Goal: Task Accomplishment & Management: Manage account settings

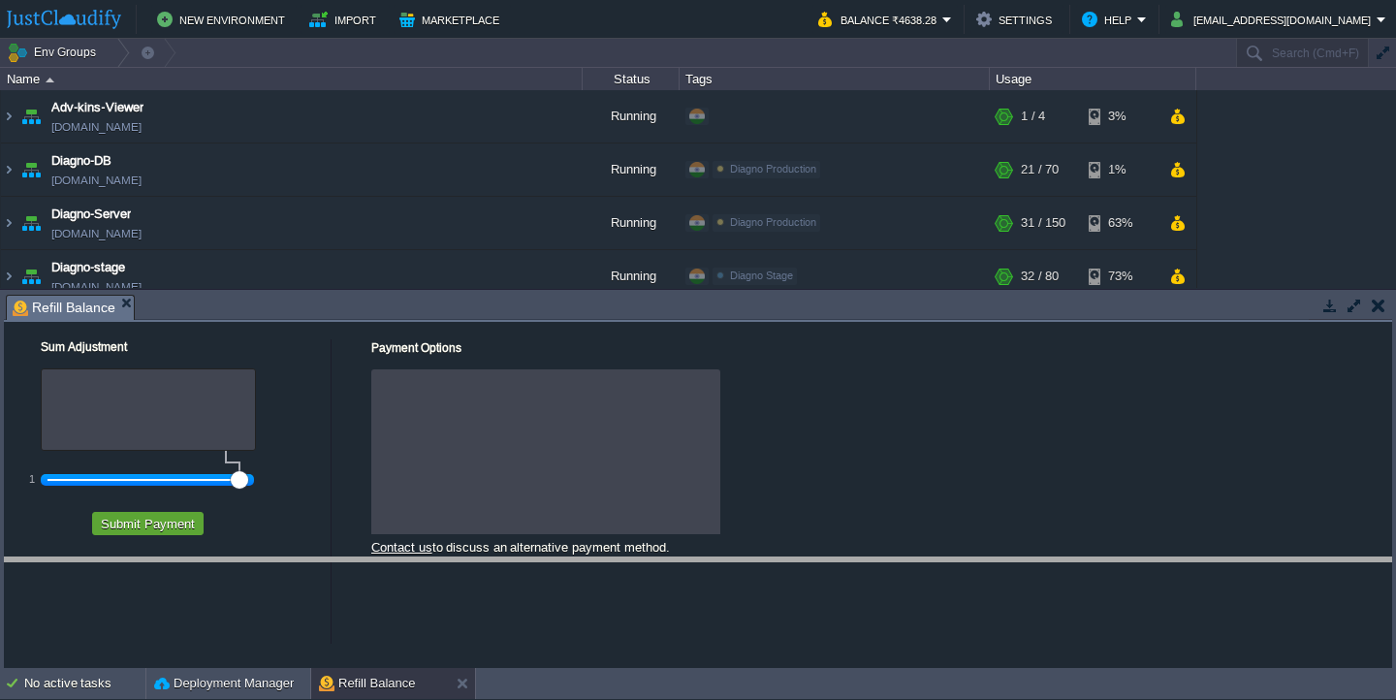
drag, startPoint x: 454, startPoint y: 313, endPoint x: 467, endPoint y: 573, distance: 260.2
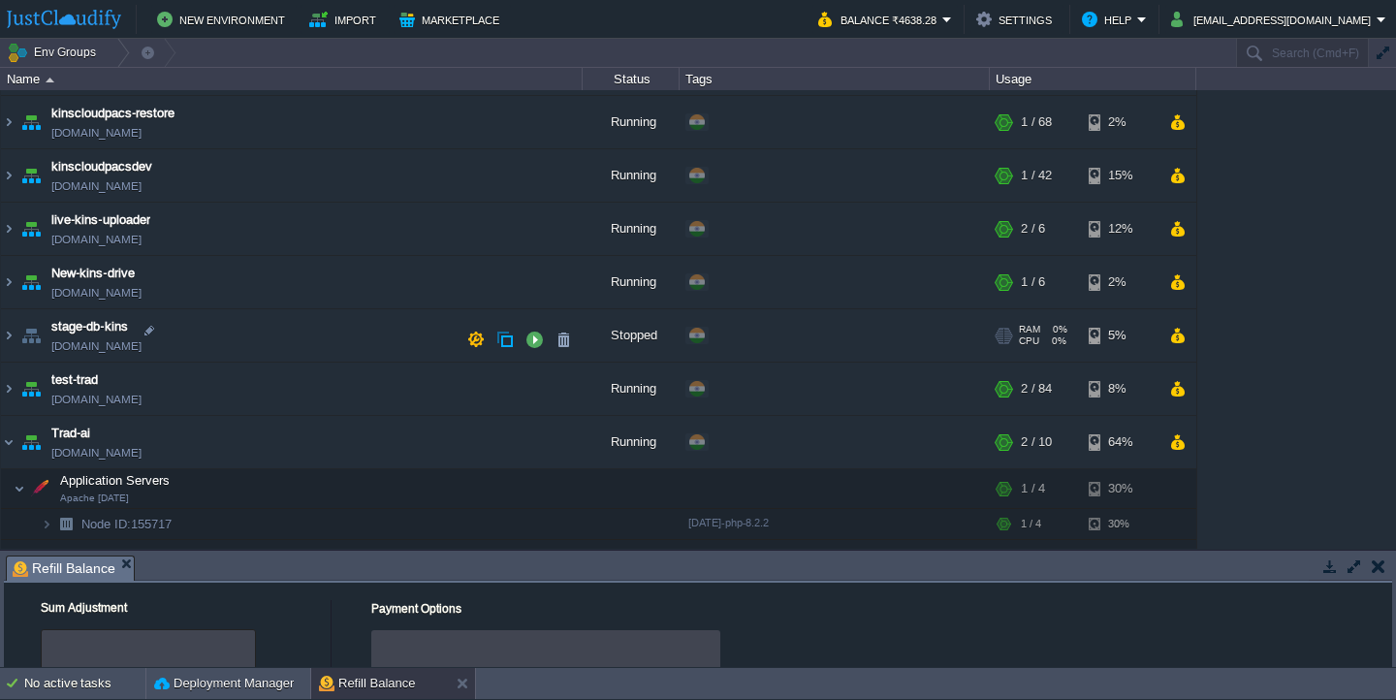
scroll to position [1006, 0]
click at [323, 449] on td "Trad-ai trad-ai.in1.justcloudify.net" at bounding box center [292, 444] width 582 height 53
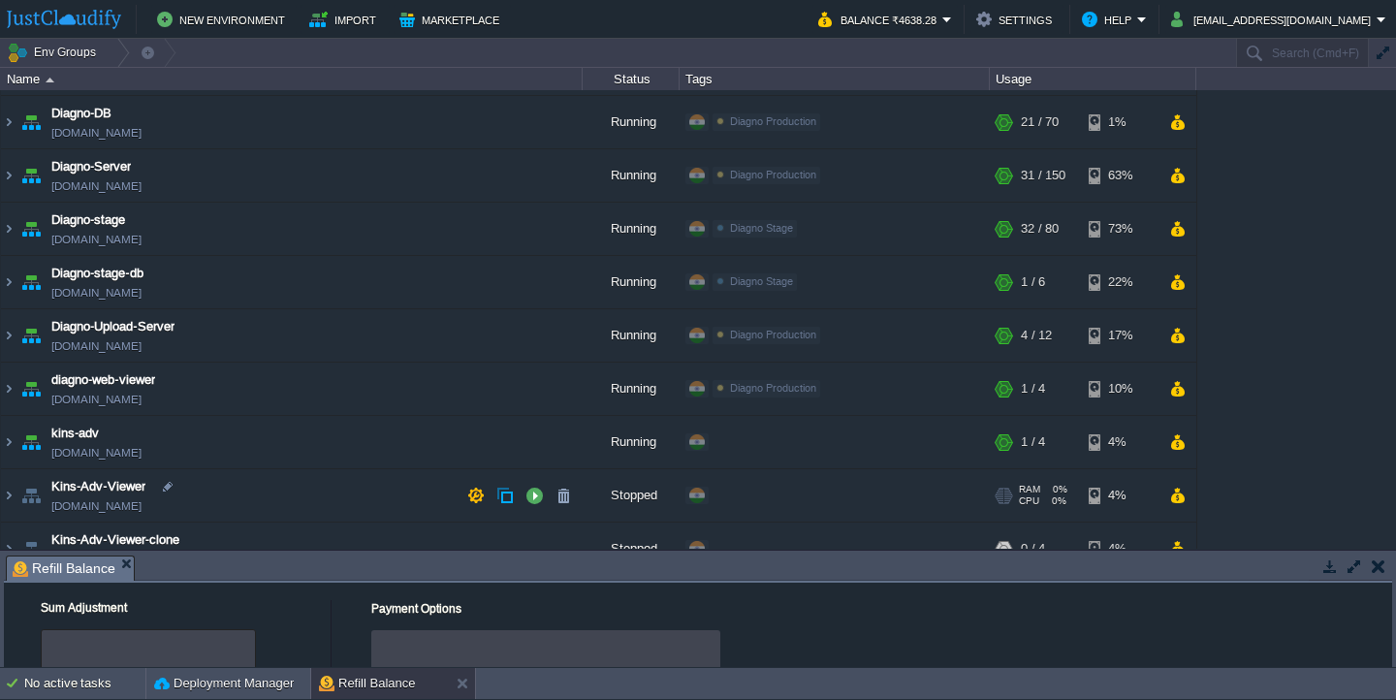
scroll to position [0, 0]
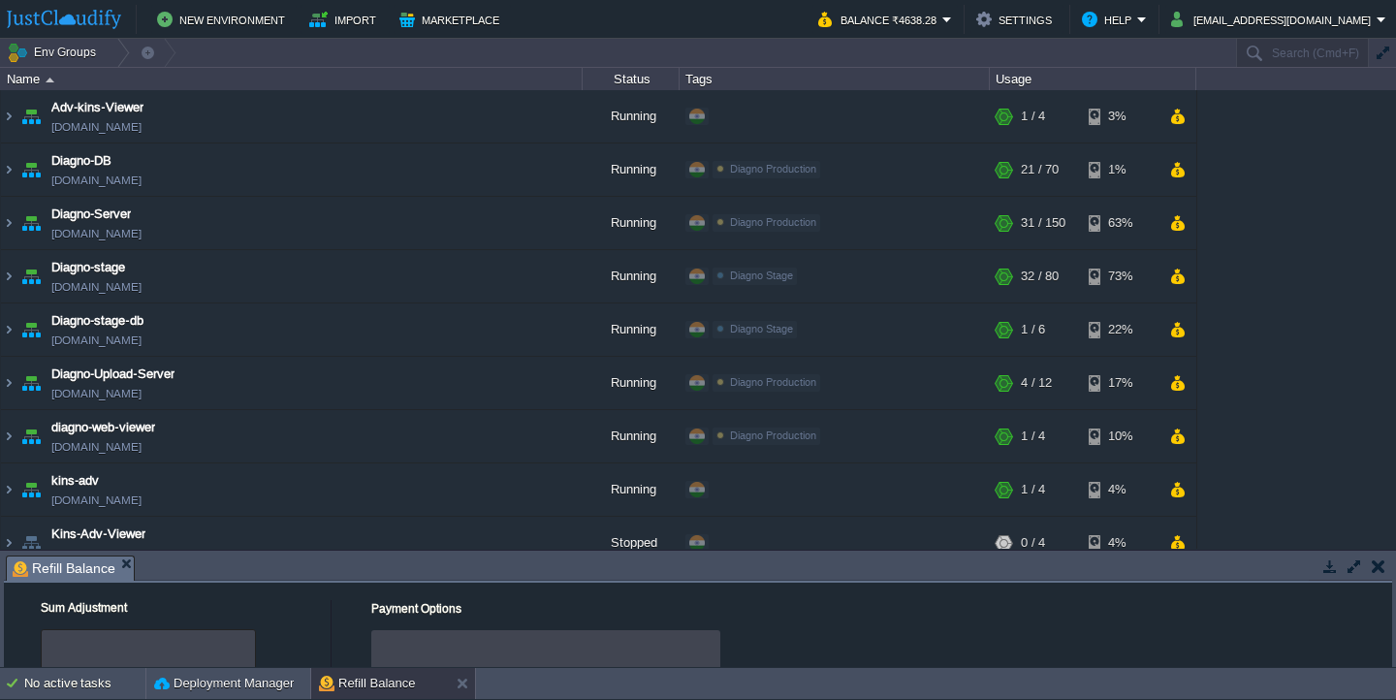
click at [1374, 566] on button "button" at bounding box center [1379, 566] width 14 height 17
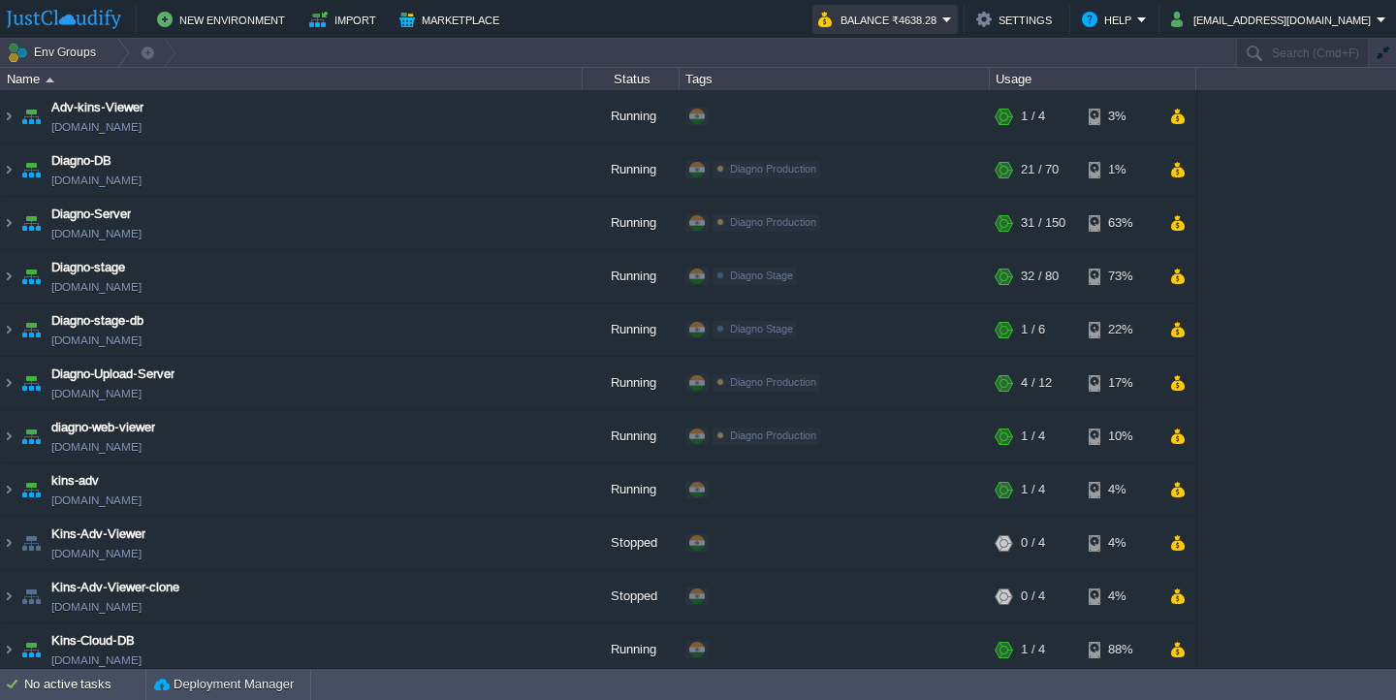
click at [943, 19] on button "Balance ₹4638.28" at bounding box center [880, 19] width 124 height 23
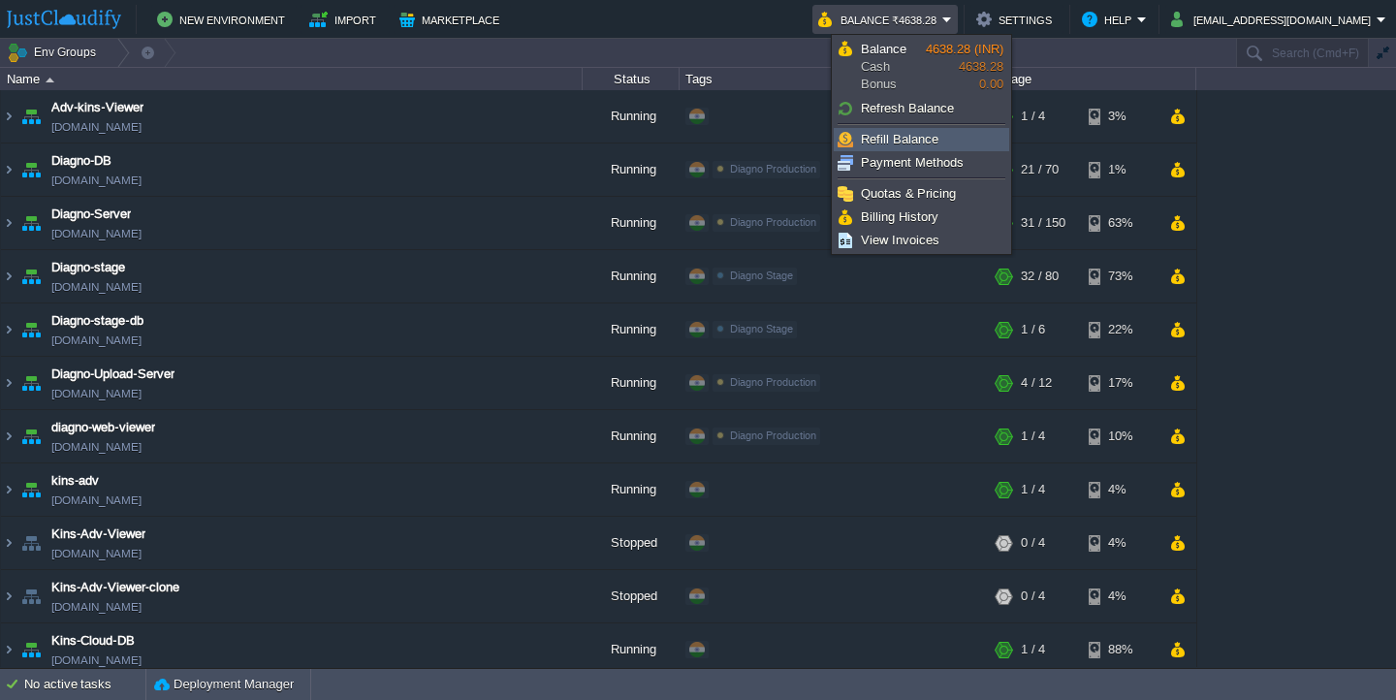
click at [918, 136] on span "Refill Balance" at bounding box center [900, 139] width 78 height 15
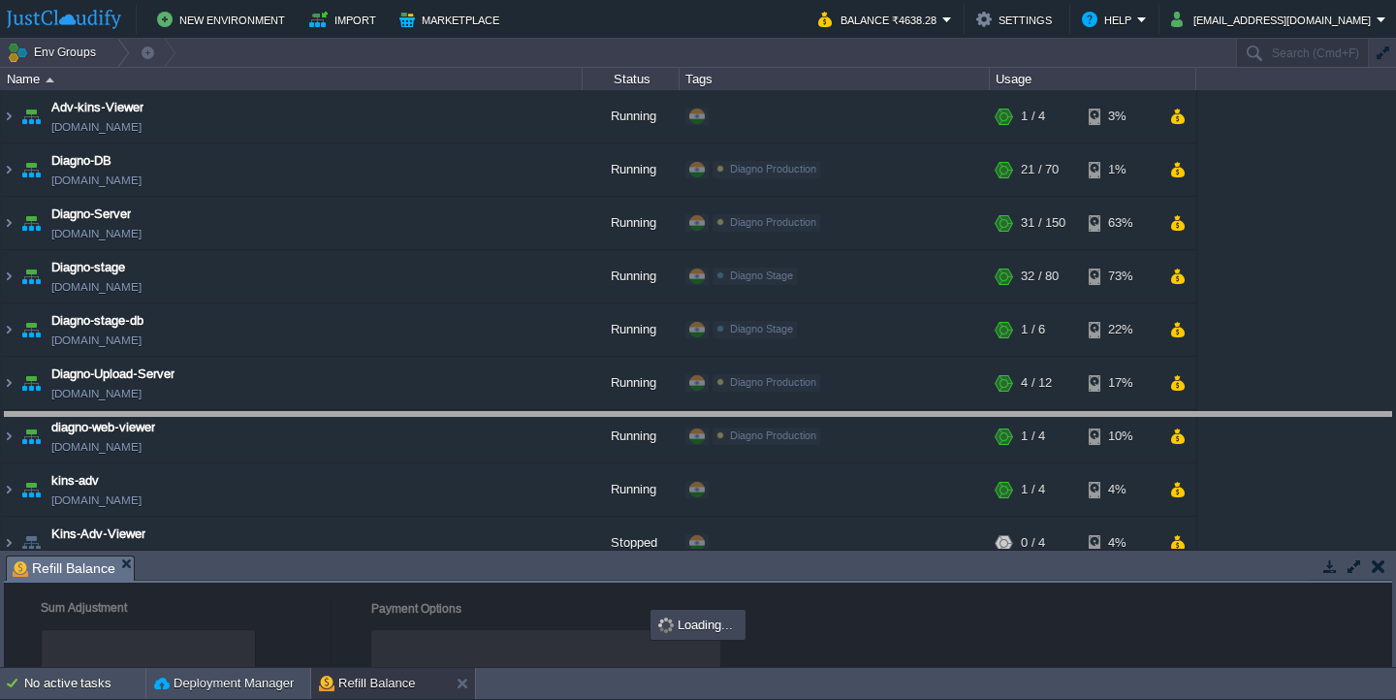
drag, startPoint x: 1159, startPoint y: 581, endPoint x: 1155, endPoint y: 436, distance: 144.5
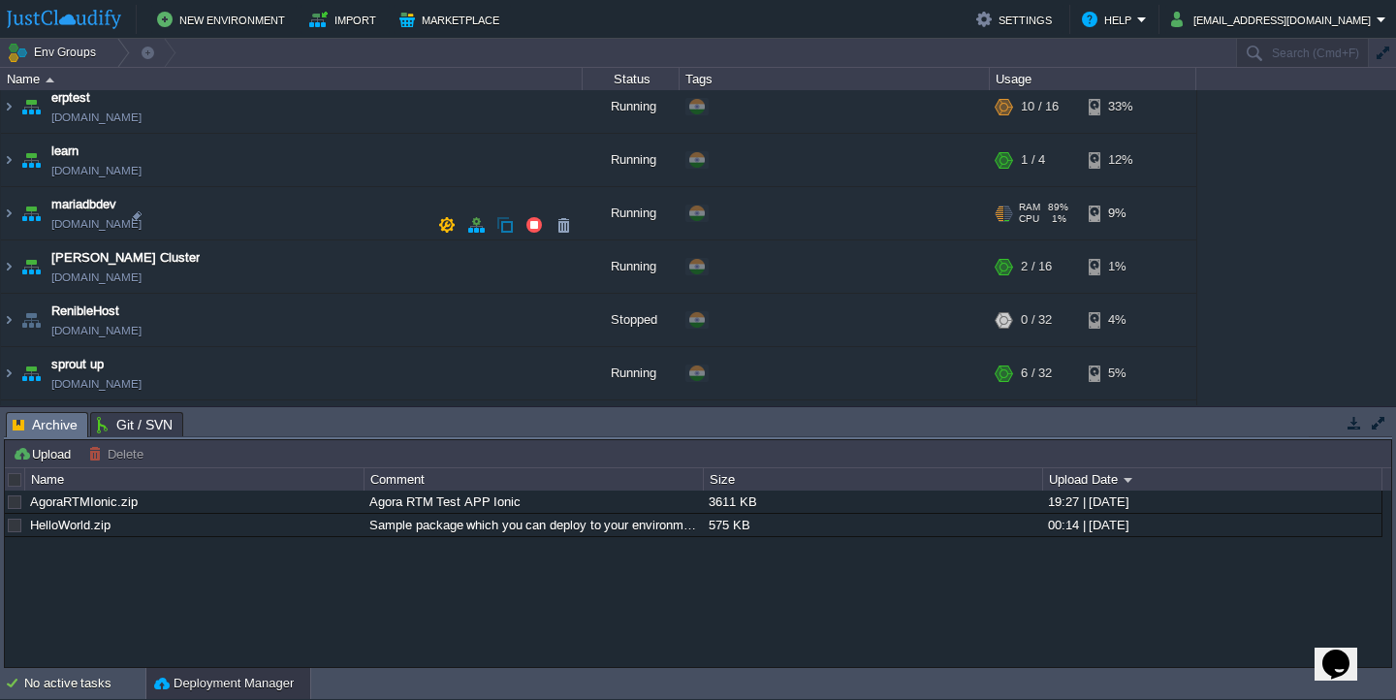
scroll to position [646, 0]
